Goal: Navigation & Orientation: Find specific page/section

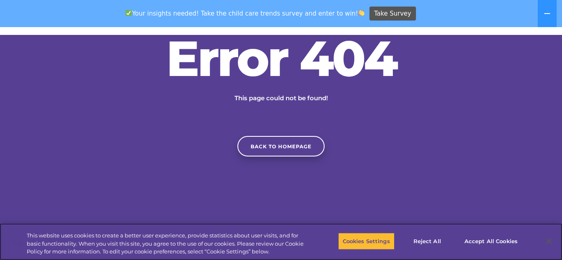
scroll to position [59, 0]
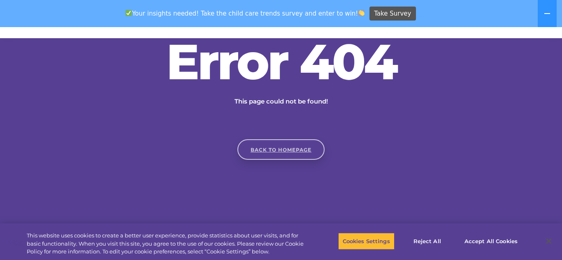
click at [261, 148] on link "Back to homepage" at bounding box center [280, 149] width 87 height 21
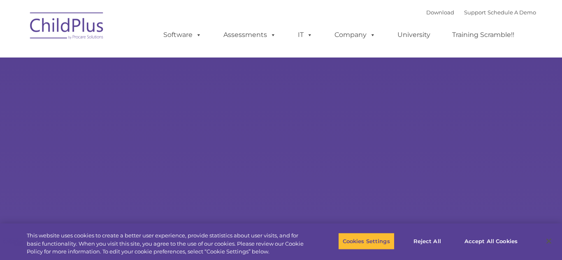
type input ""
select select "MEDIUM"
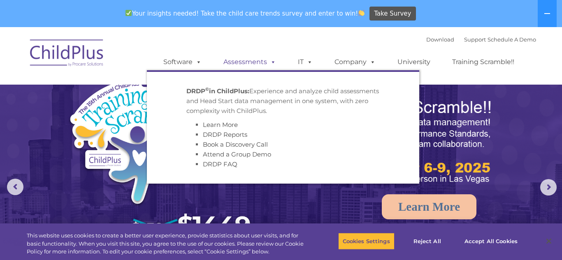
click at [243, 62] on link "Assessments" at bounding box center [249, 62] width 69 height 16
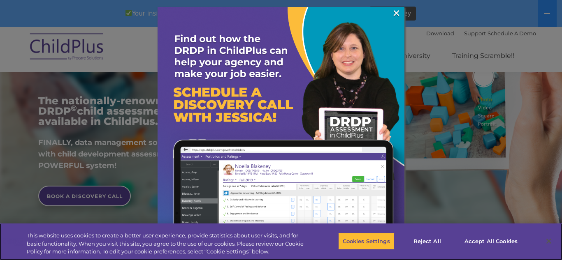
scroll to position [144, 0]
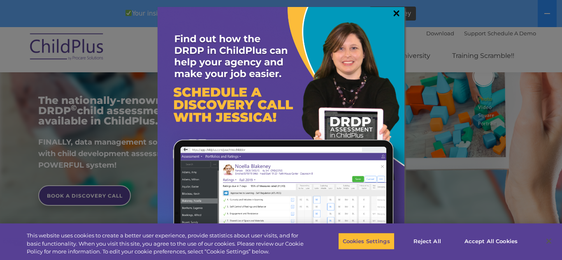
click at [397, 13] on link "×" at bounding box center [395, 13] width 9 height 8
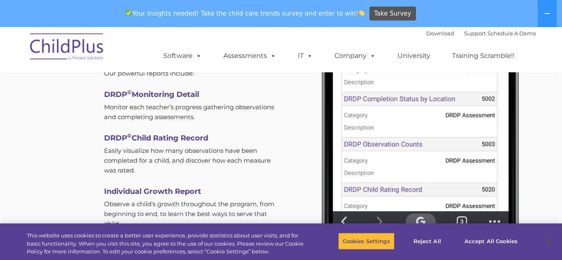
scroll to position [2501, 0]
click at [547, 12] on icon at bounding box center [547, 13] width 7 height 7
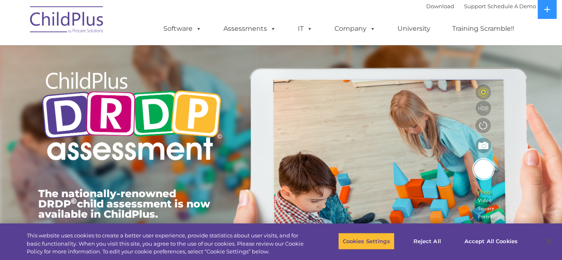
scroll to position [0, 0]
